Goal: Information Seeking & Learning: Learn about a topic

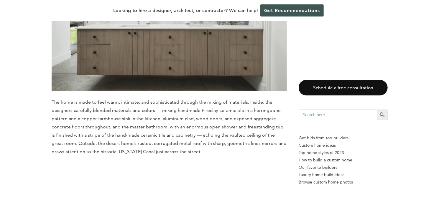
scroll to position [1858, 0]
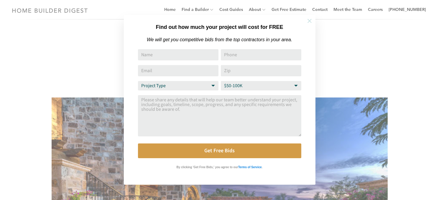
click at [309, 21] on icon at bounding box center [309, 21] width 6 height 6
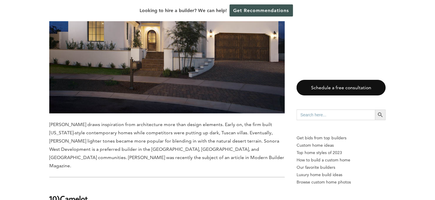
scroll to position [1121, 0]
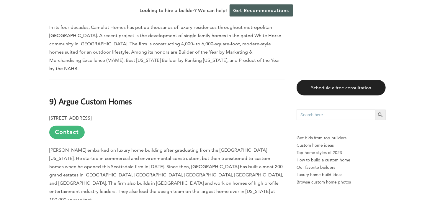
scroll to position [1681, 0]
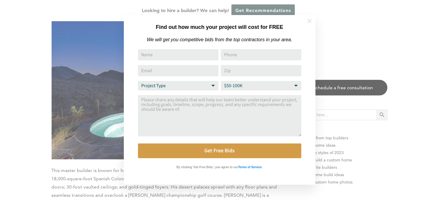
drag, startPoint x: 308, startPoint y: 19, endPoint x: 304, endPoint y: 22, distance: 4.7
click at [308, 19] on icon at bounding box center [310, 21] width 4 height 4
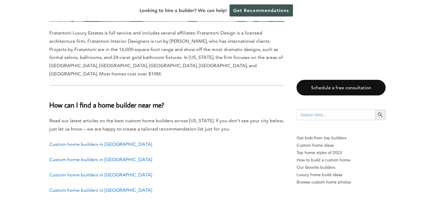
scroll to position [4660, 0]
